Goal: Check status: Check status

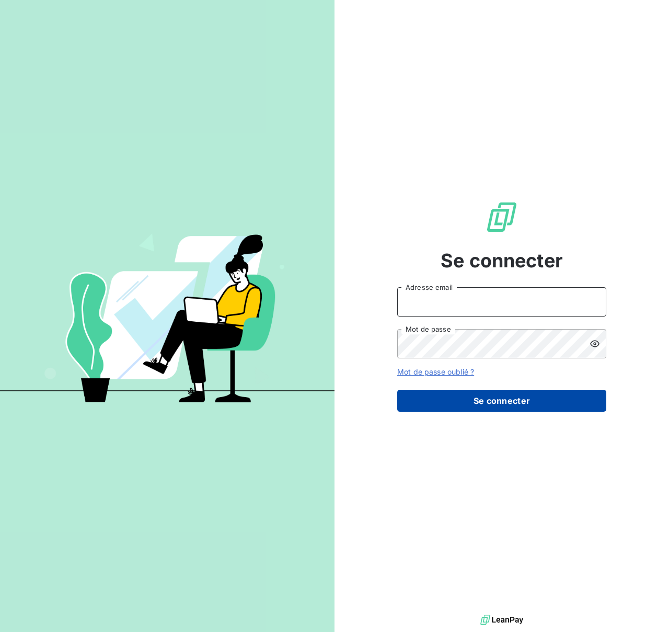
type input "[EMAIL_ADDRESS][DOMAIN_NAME]"
click at [455, 404] on button "Se connecter" at bounding box center [501, 400] width 209 height 22
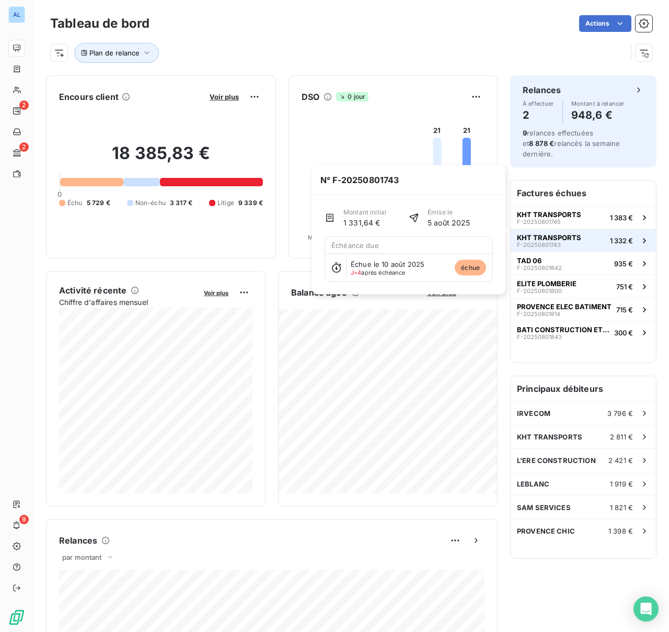
click at [583, 228] on button "KHT TRANSPORTS F-20250801743 1 332 €" at bounding box center [583, 239] width 145 height 23
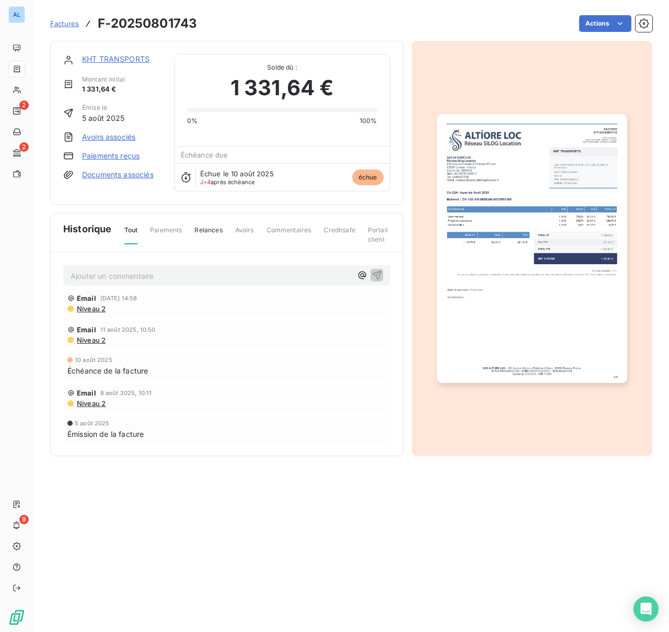
click at [125, 56] on link "KHT TRANSPORTS" at bounding box center [115, 58] width 67 height 9
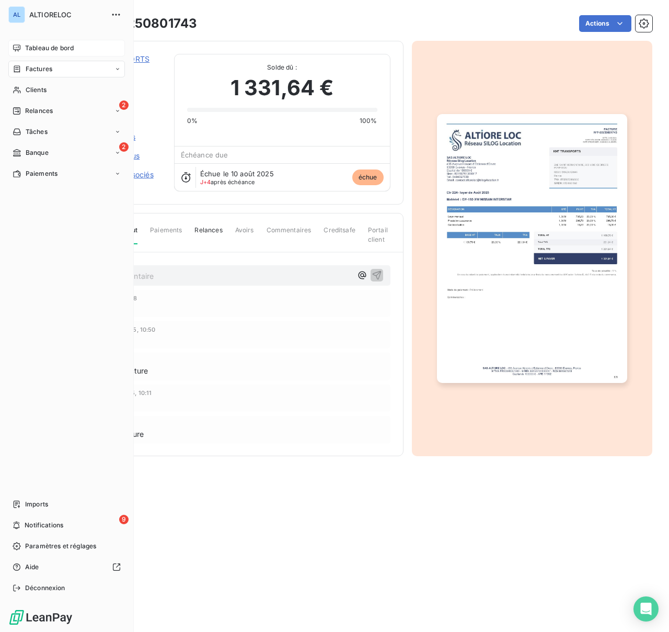
click at [35, 47] on span "Tableau de bord" at bounding box center [49, 47] width 49 height 9
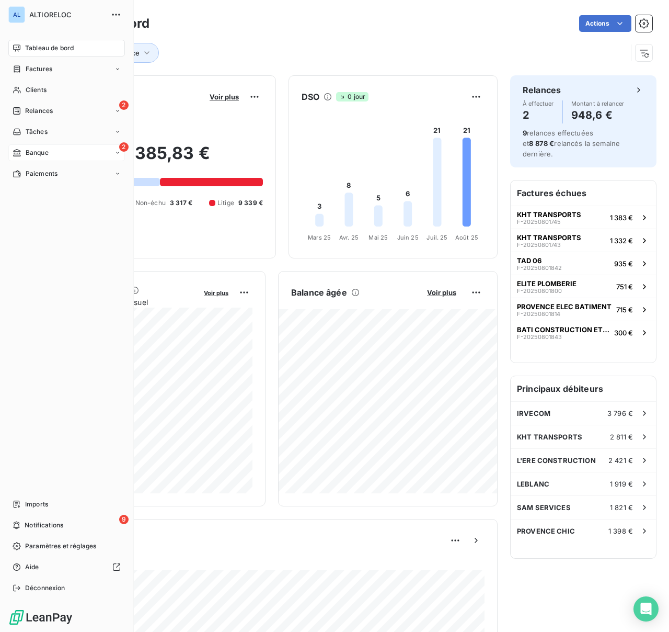
click at [29, 154] on span "Banque" at bounding box center [37, 152] width 23 height 9
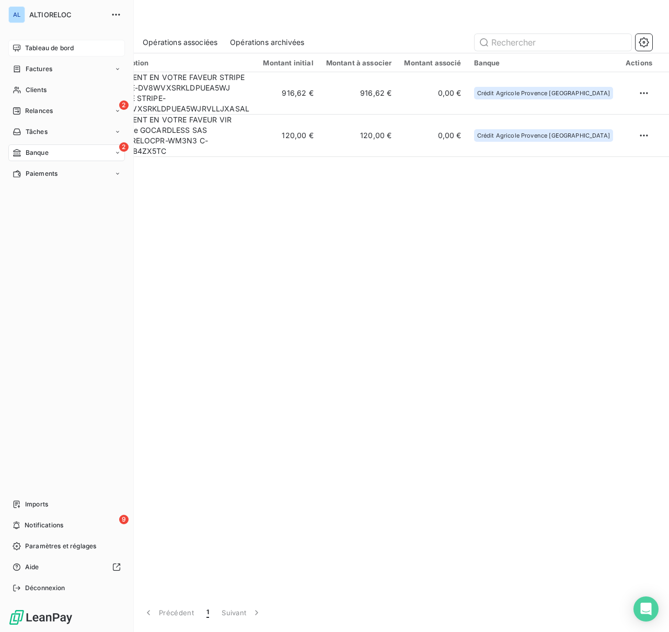
click at [14, 49] on icon at bounding box center [16, 47] width 7 height 7
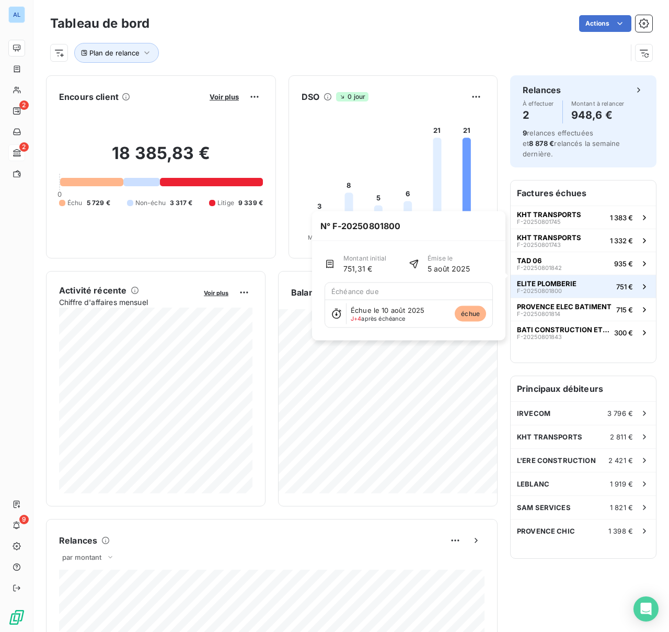
click at [544, 279] on span "ELITE PLOMBERIE" at bounding box center [547, 283] width 60 height 8
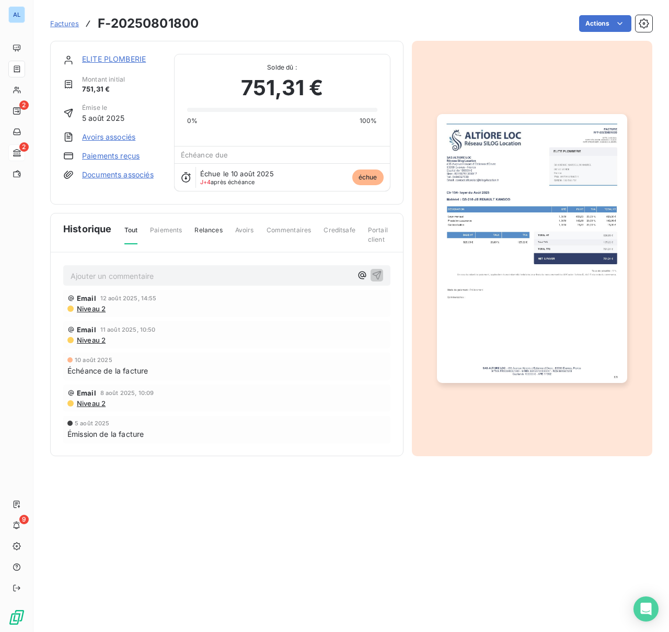
click at [96, 61] on link "ELITE PLOMBERIE" at bounding box center [114, 58] width 64 height 9
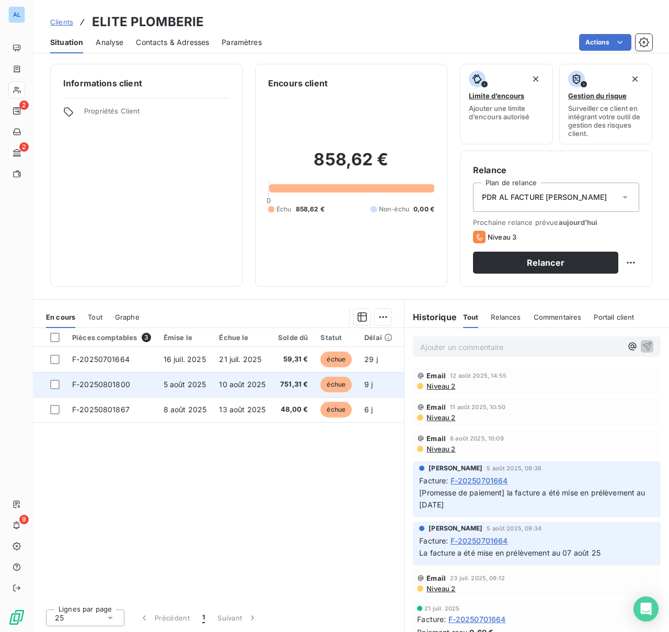
click at [105, 386] on span "F-20250801800" at bounding box center [101, 384] width 58 height 9
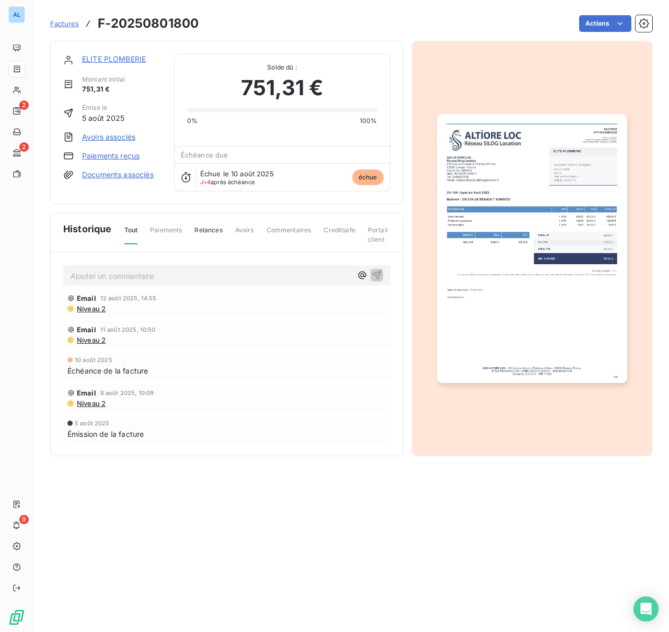
click at [474, 309] on img "button" at bounding box center [532, 248] width 190 height 269
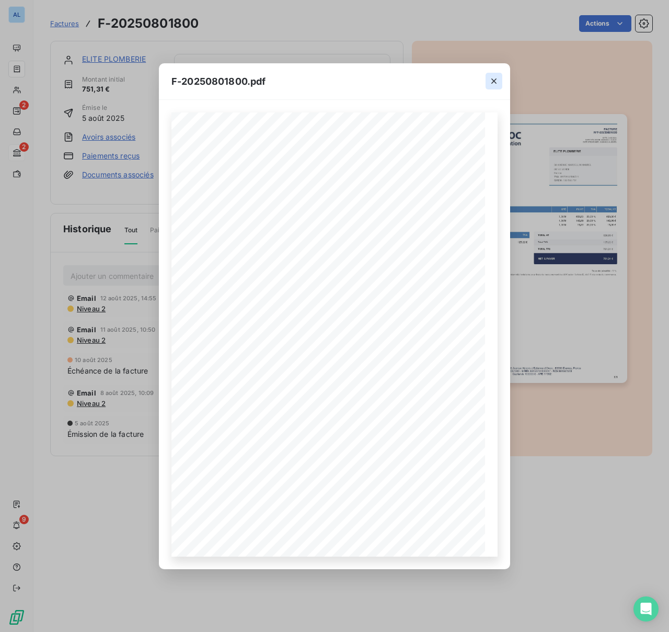
click at [493, 80] on icon "button" at bounding box center [493, 80] width 5 height 5
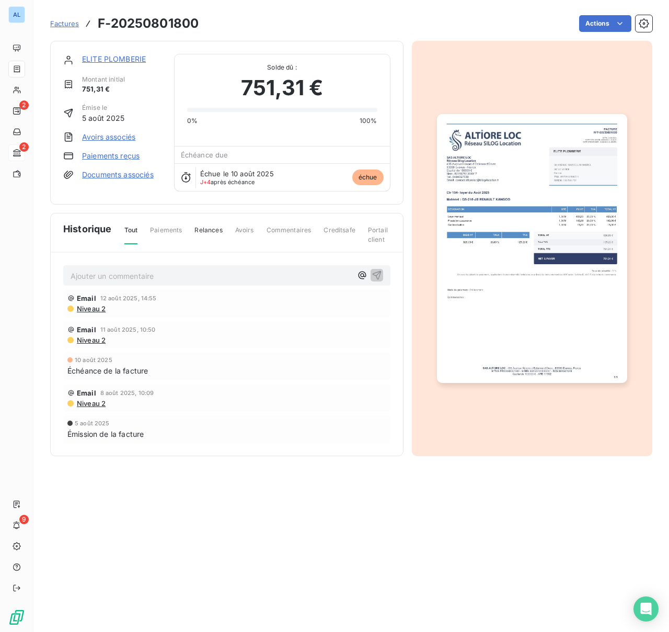
click at [101, 56] on link "ELITE PLOMBERIE" at bounding box center [114, 58] width 64 height 9
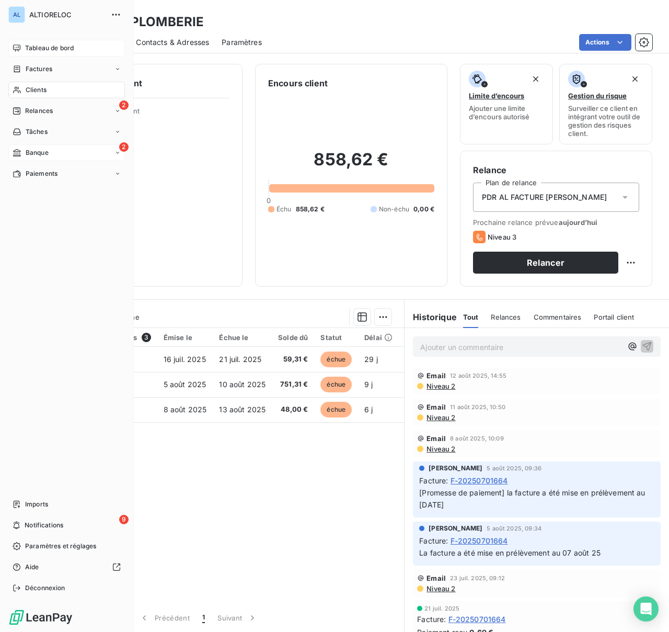
click at [35, 48] on span "Tableau de bord" at bounding box center [49, 47] width 49 height 9
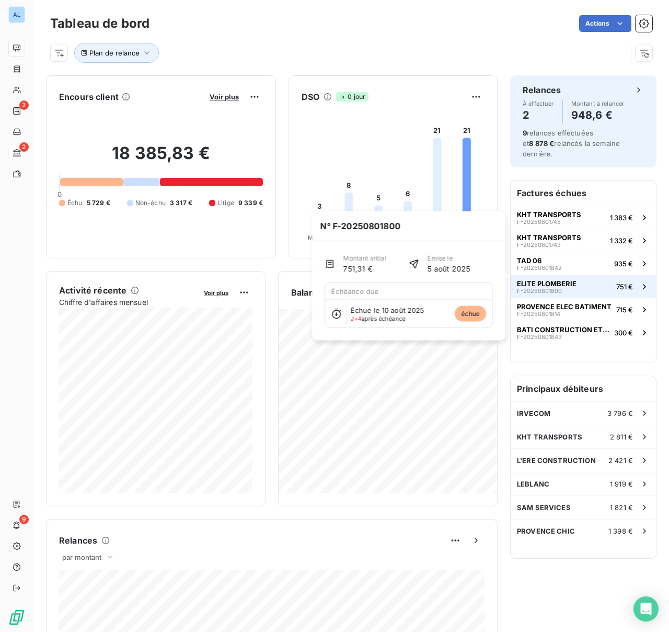
click at [540, 288] on span "F-20250801800" at bounding box center [539, 291] width 45 height 6
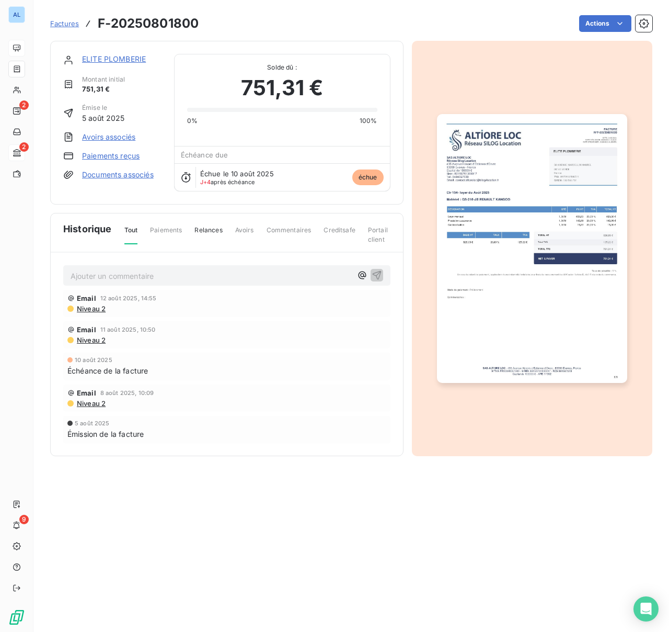
click at [138, 61] on link "ELITE PLOMBERIE" at bounding box center [114, 58] width 64 height 9
